Goal: Task Accomplishment & Management: Manage account settings

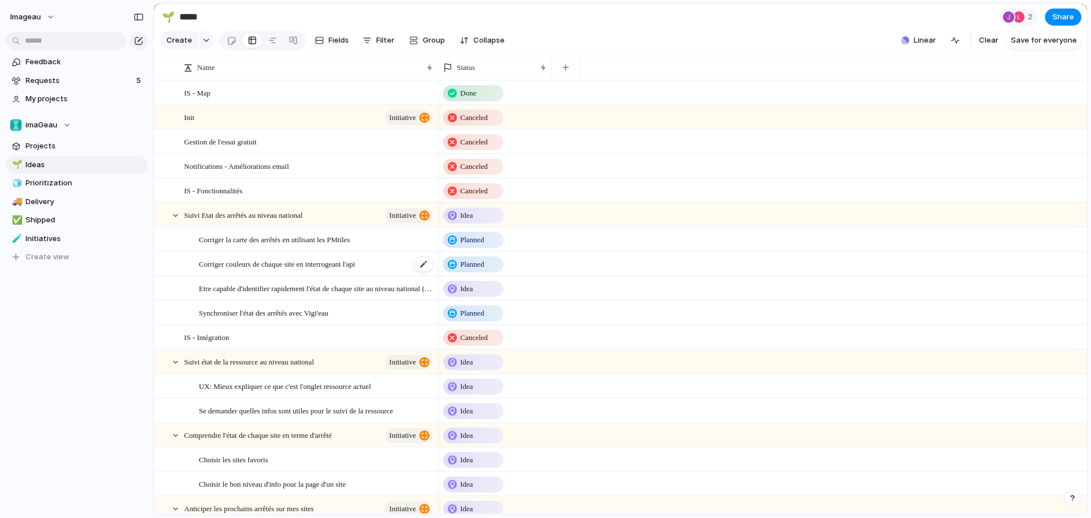
scroll to position [57, 0]
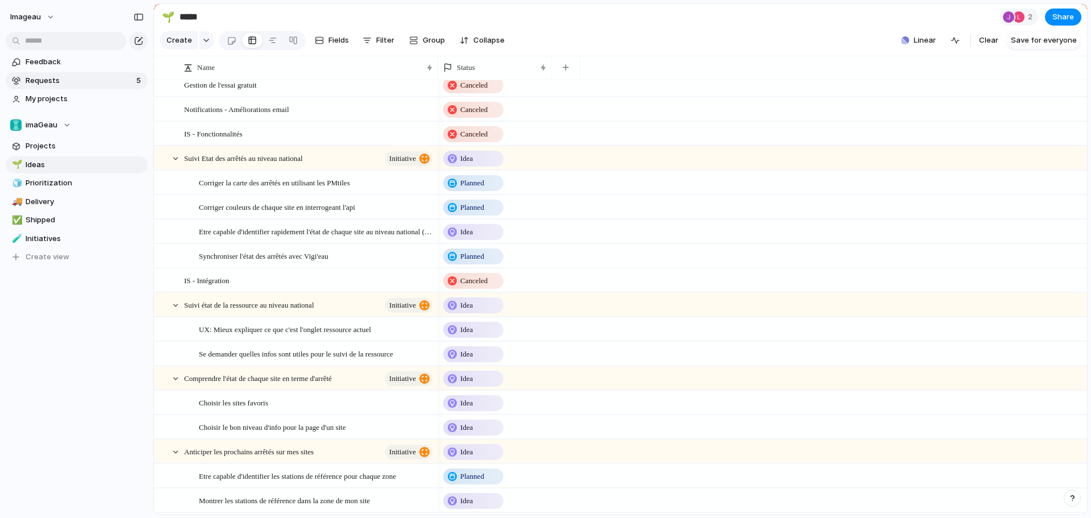
click at [53, 82] on span "Requests" at bounding box center [79, 80] width 107 height 11
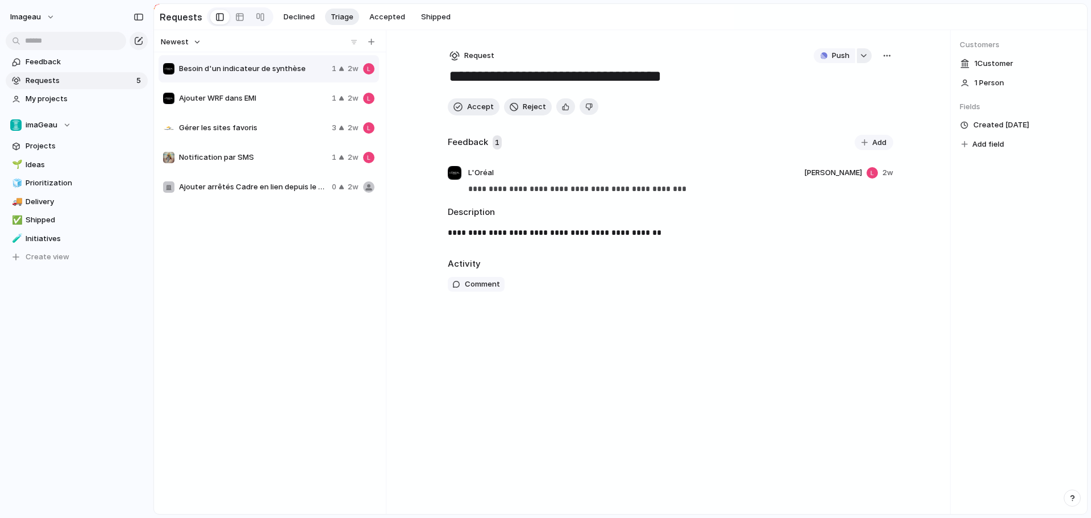
click at [861, 56] on div "button" at bounding box center [864, 55] width 8 height 5
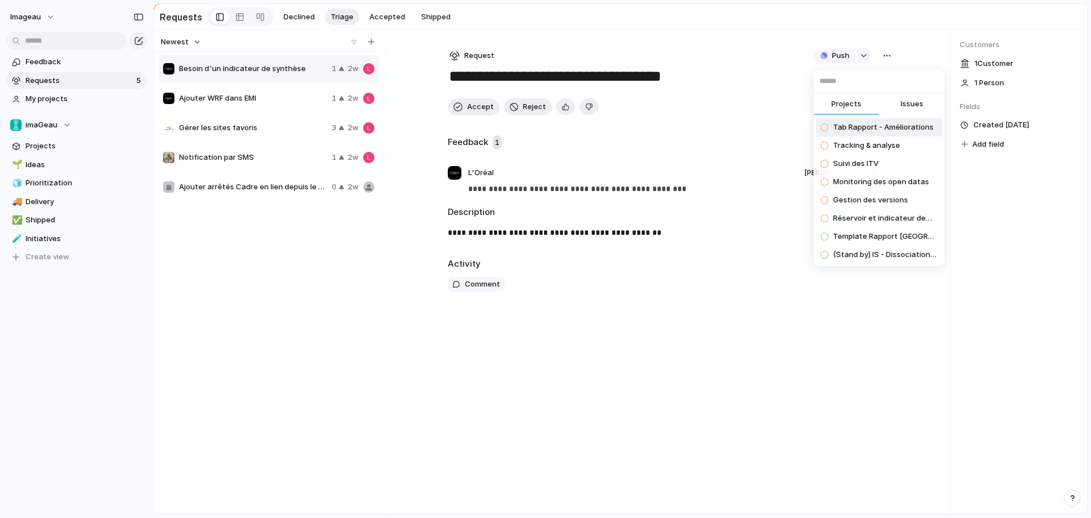
click at [896, 106] on button "Issues" at bounding box center [911, 104] width 65 height 23
click at [843, 106] on span "Projects" at bounding box center [846, 103] width 30 height 11
click at [892, 35] on div "Projects Issues Tab Rapport - Améliorations Tracking & analyse Suivi des ITV Mo…" at bounding box center [545, 259] width 1091 height 518
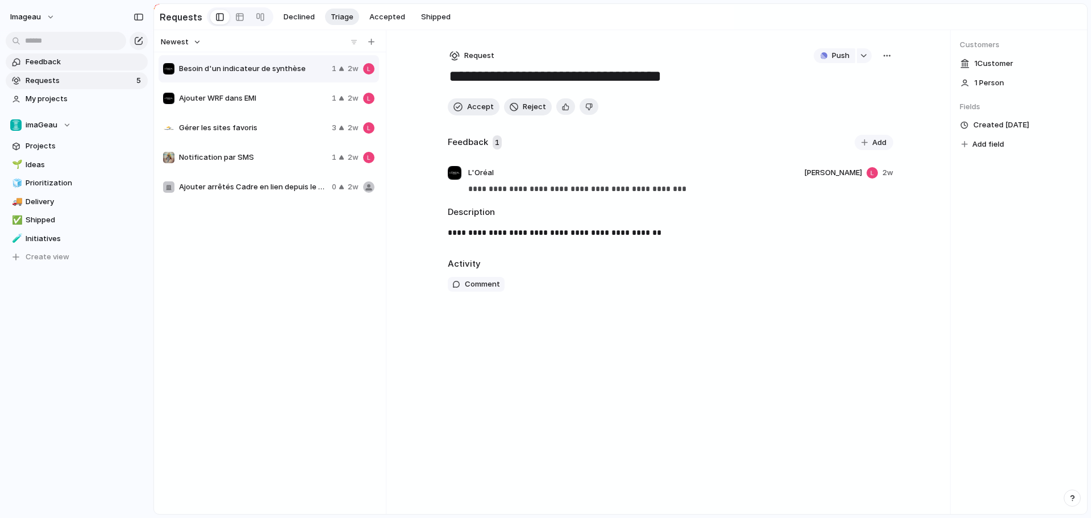
click at [63, 61] on span "Feedback" at bounding box center [85, 61] width 118 height 11
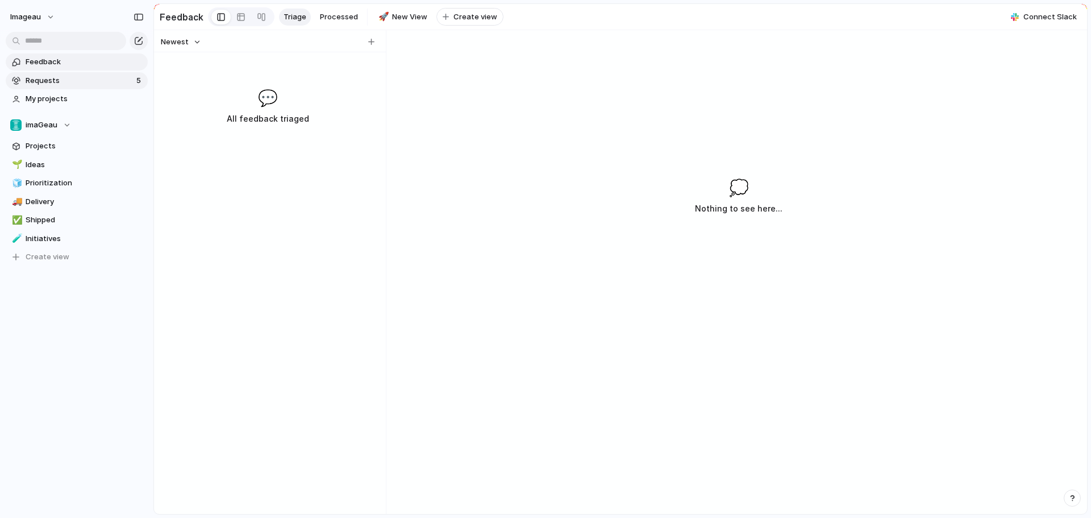
click at [114, 78] on span "Requests" at bounding box center [79, 80] width 107 height 11
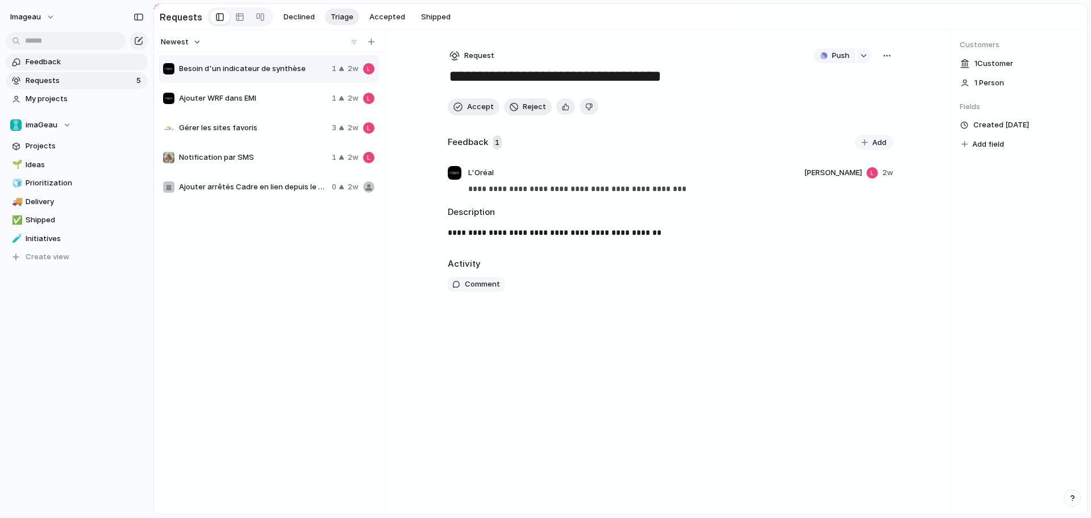
click at [94, 60] on span "Feedback" at bounding box center [85, 61] width 118 height 11
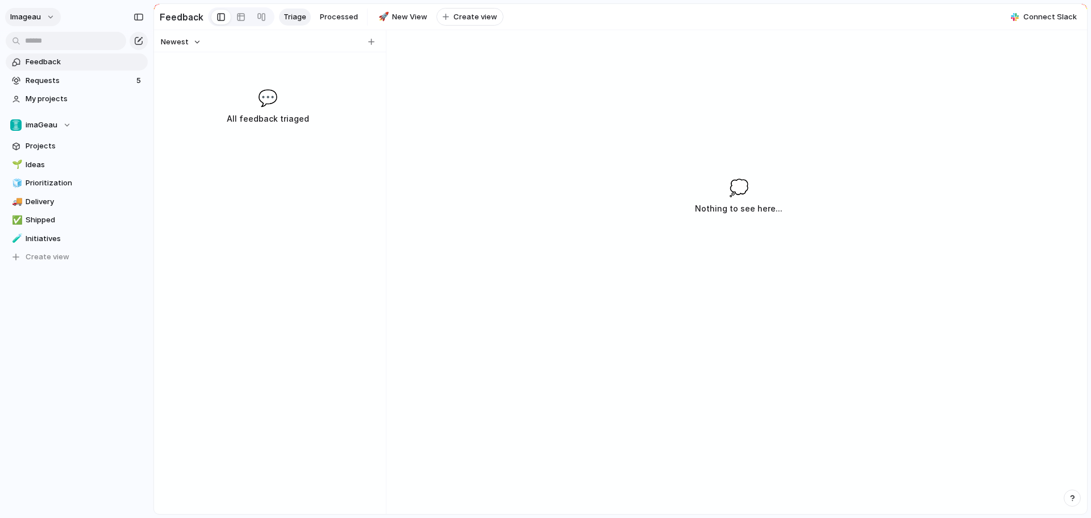
click at [52, 16] on button "imageau" at bounding box center [33, 17] width 56 height 18
click at [84, 298] on div "Settings Invite members Change theme Sign out" at bounding box center [545, 259] width 1091 height 518
click at [1065, 22] on span "Connect Slack" at bounding box center [1049, 16] width 53 height 11
click at [751, 110] on div "Slack Connect Create Index projects and attach feedback from Slack Intercom Con…" at bounding box center [545, 259] width 1091 height 518
